Goal: Navigation & Orientation: Find specific page/section

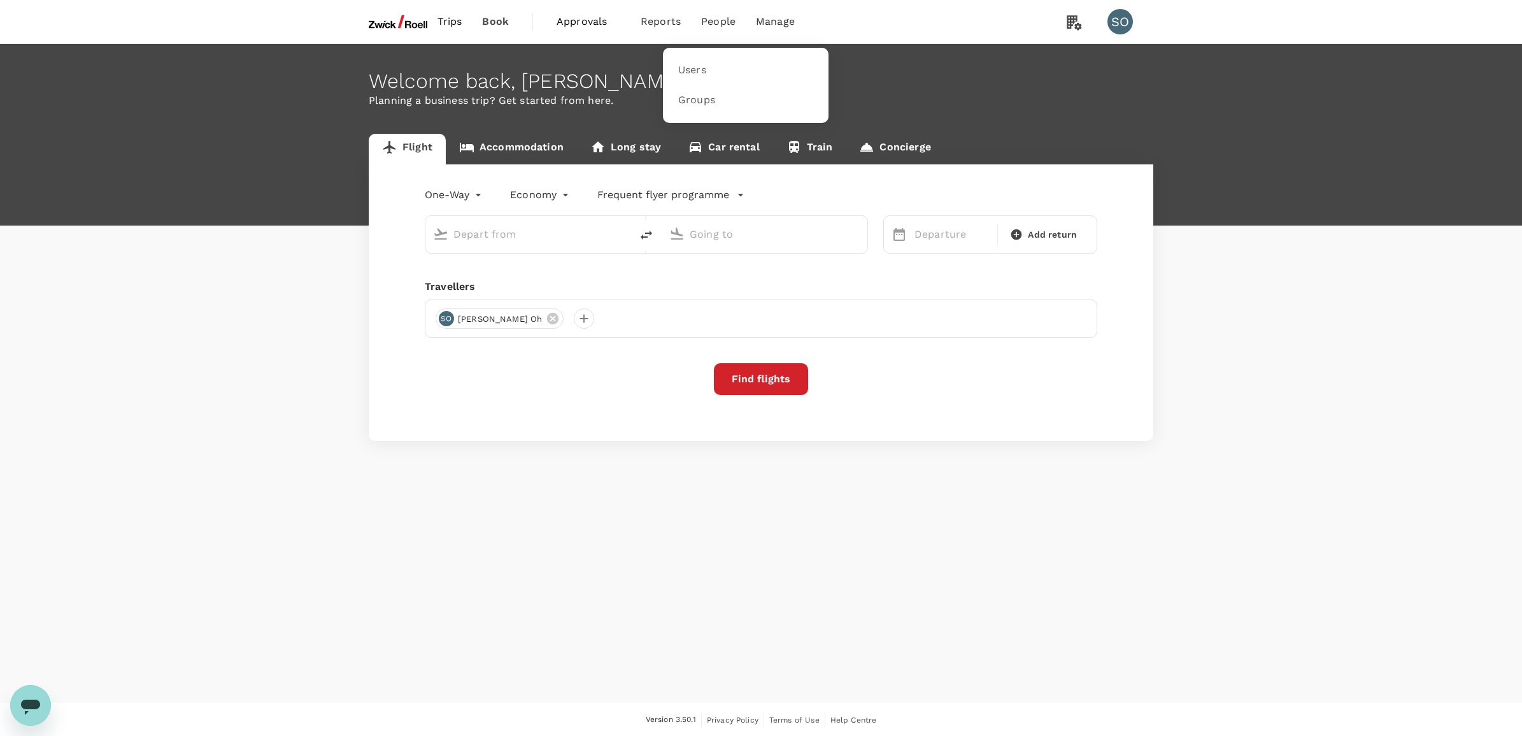
type input "[GEOGRAPHIC_DATA], [GEOGRAPHIC_DATA] (any)"
type input "Singapore Changi (SIN)"
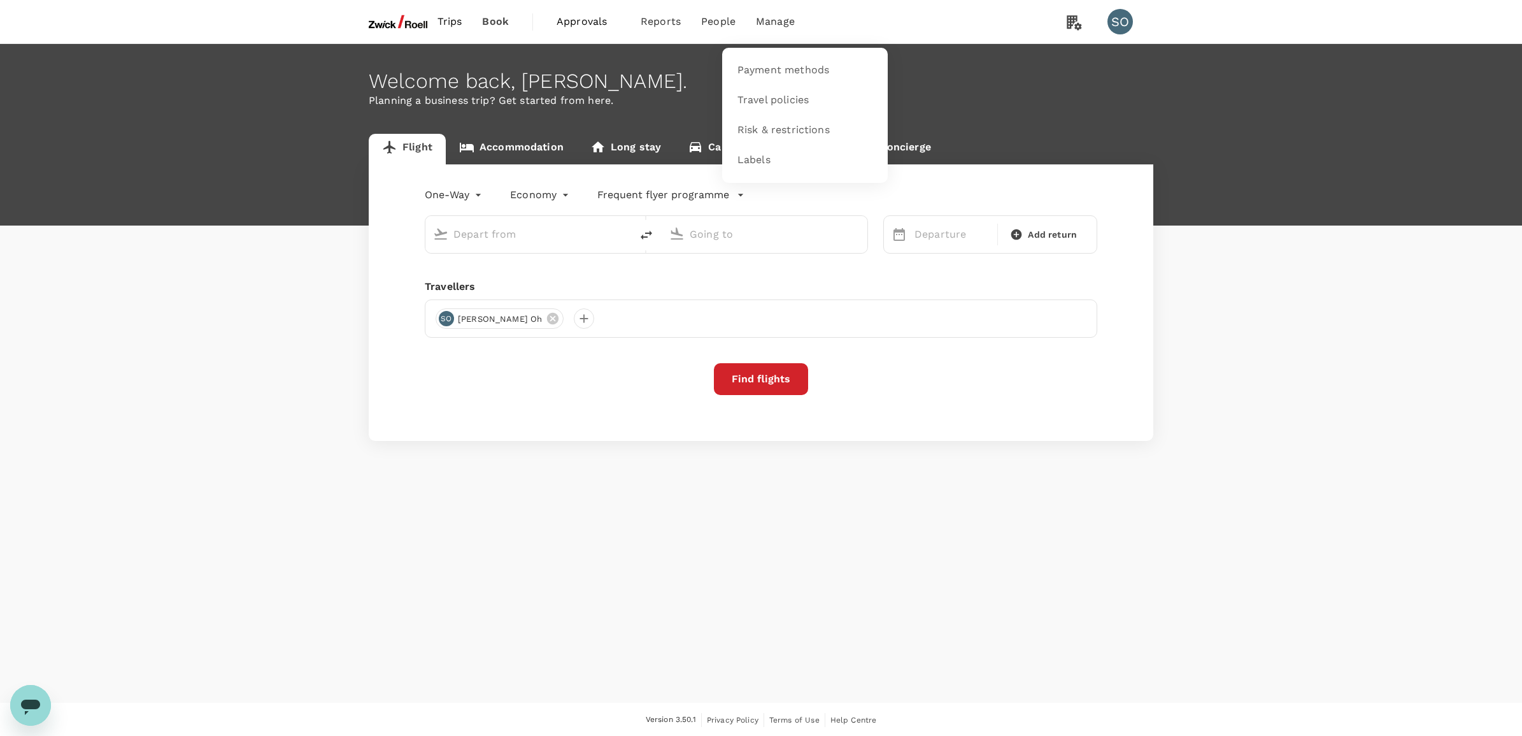
type input "[GEOGRAPHIC_DATA], [GEOGRAPHIC_DATA] (any)"
type input "Singapore Changi (SIN)"
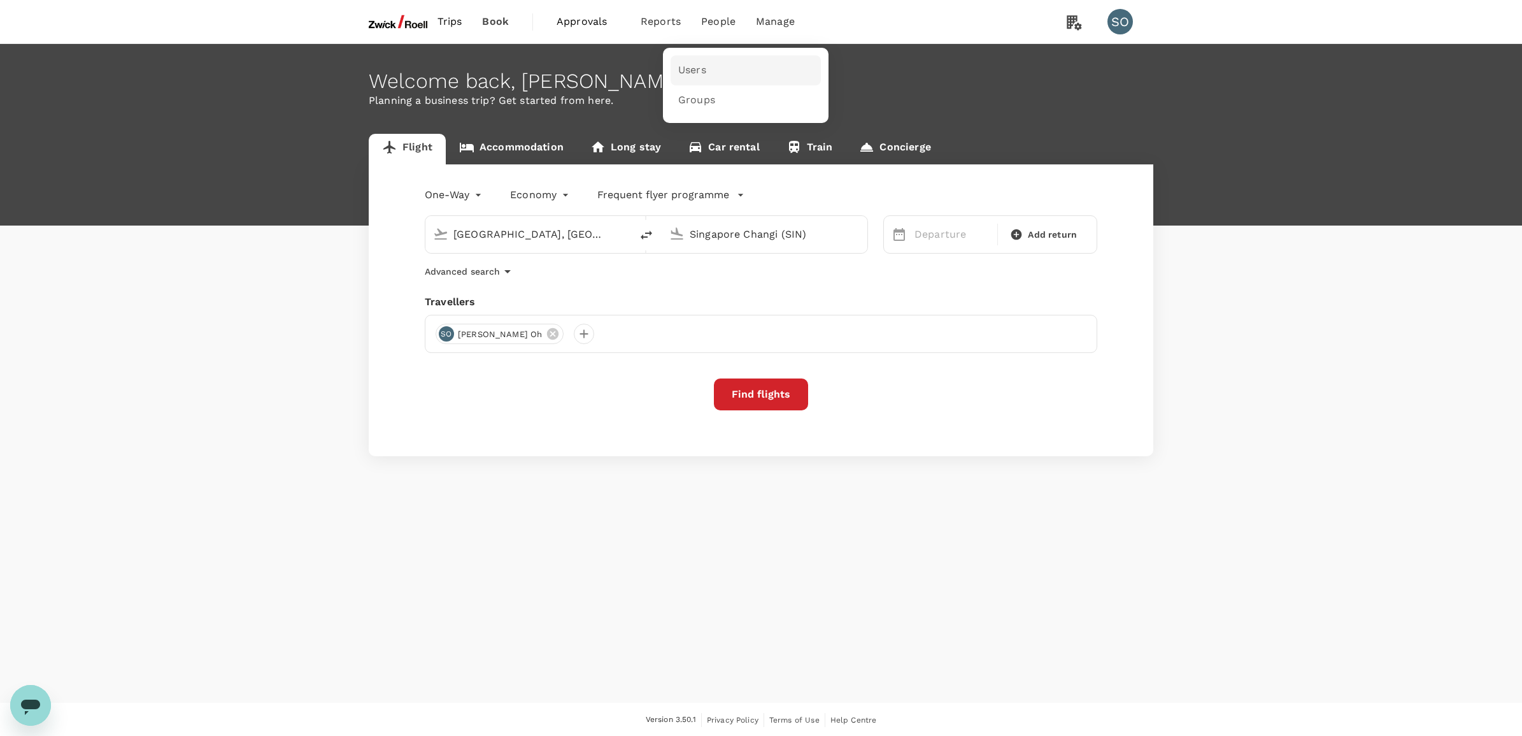
click at [698, 68] on span "Users" at bounding box center [692, 70] width 28 height 15
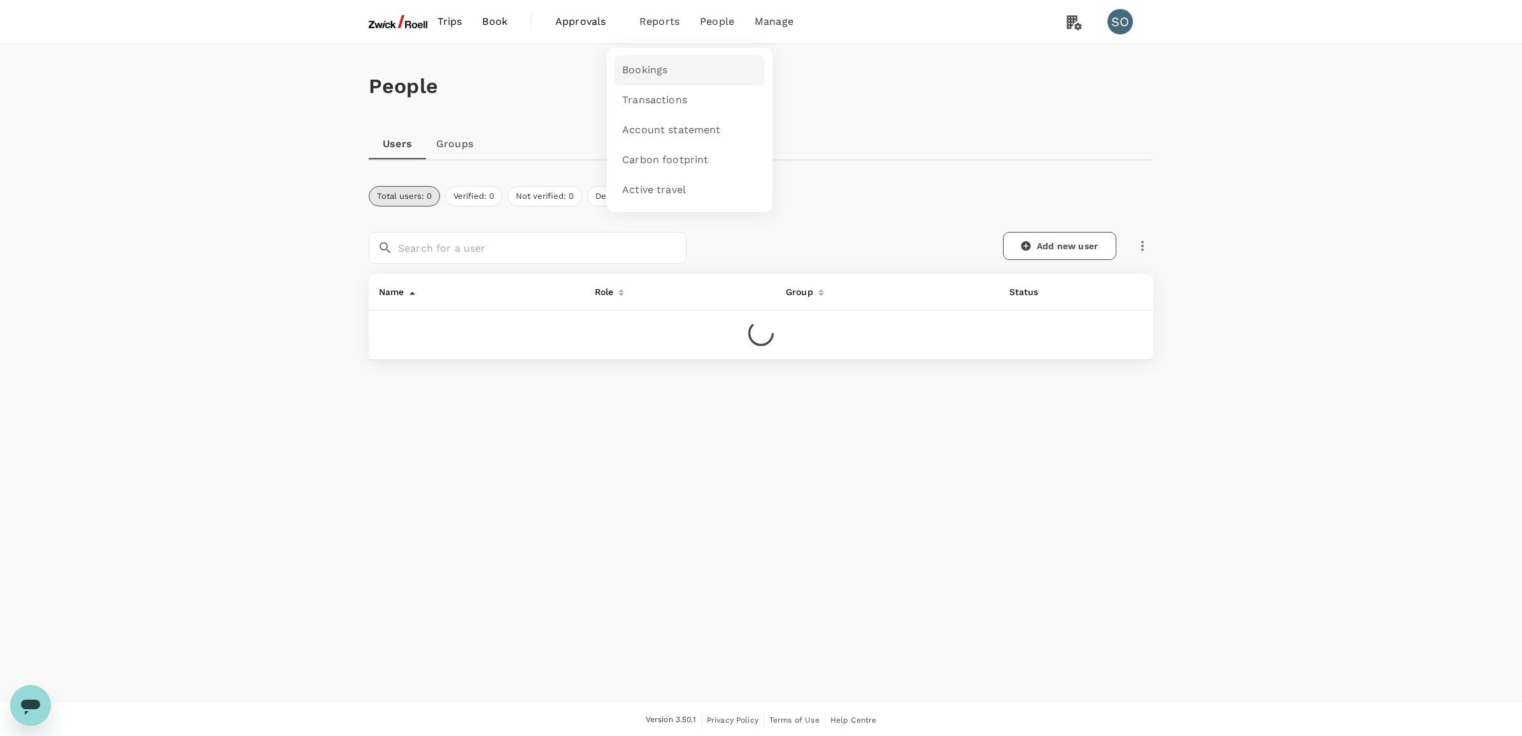
click at [648, 65] on span "Bookings" at bounding box center [644, 70] width 45 height 15
